Goal: Information Seeking & Learning: Learn about a topic

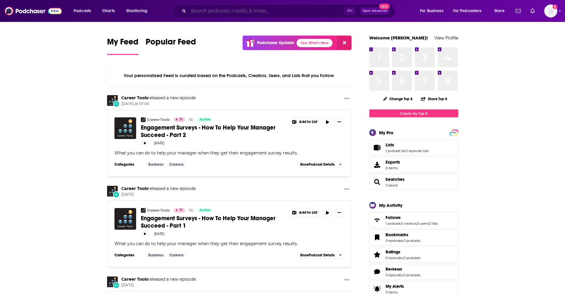
click at [266, 11] on input "Search podcasts, credits, & more..." at bounding box center [266, 10] width 156 height 9
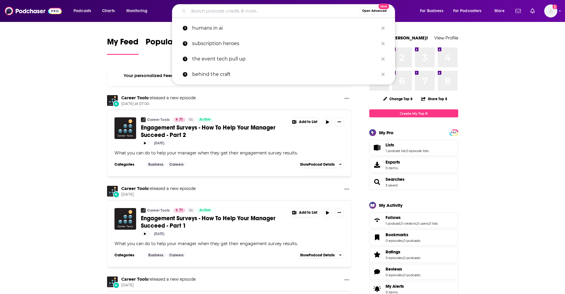
paste input "Coffee with [PERSON_NAME] and [PERSON_NAME]"
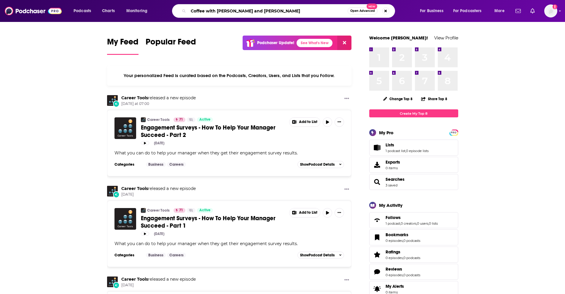
type input "Coffee with [PERSON_NAME] and [PERSON_NAME]"
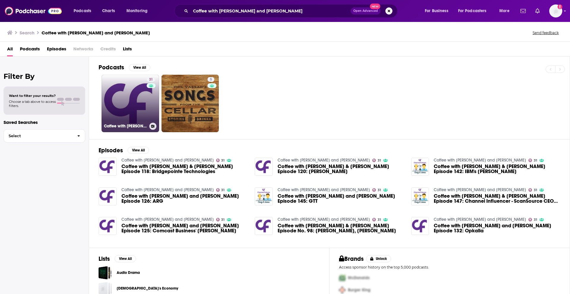
click at [123, 102] on link "31 Coffee with [PERSON_NAME] and [PERSON_NAME]" at bounding box center [130, 104] width 58 height 58
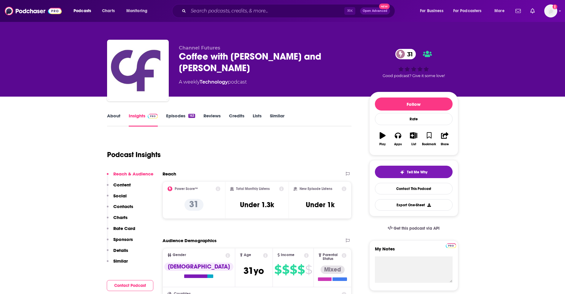
click at [112, 117] on link "About" at bounding box center [113, 120] width 13 height 14
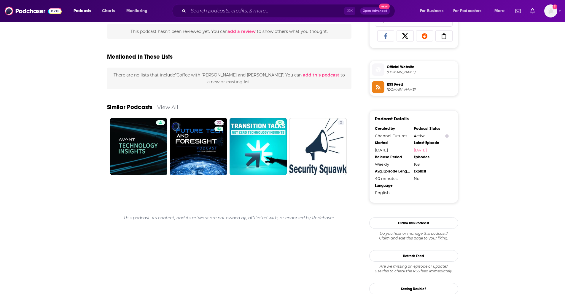
scroll to position [397, 0]
